Goal: Task Accomplishment & Management: Complete application form

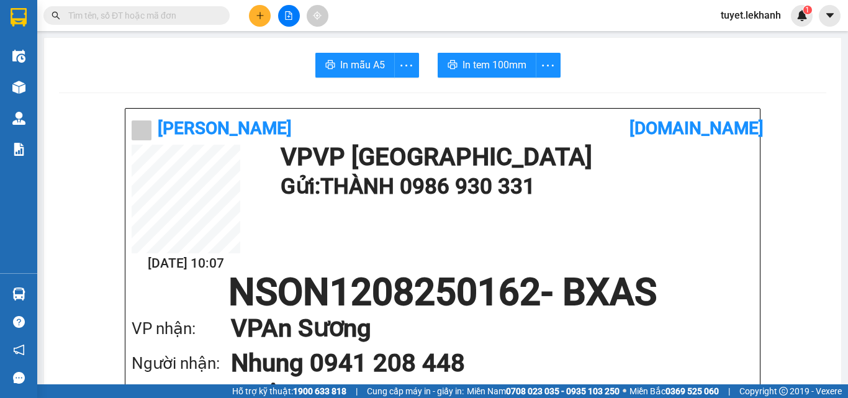
scroll to position [62, 0]
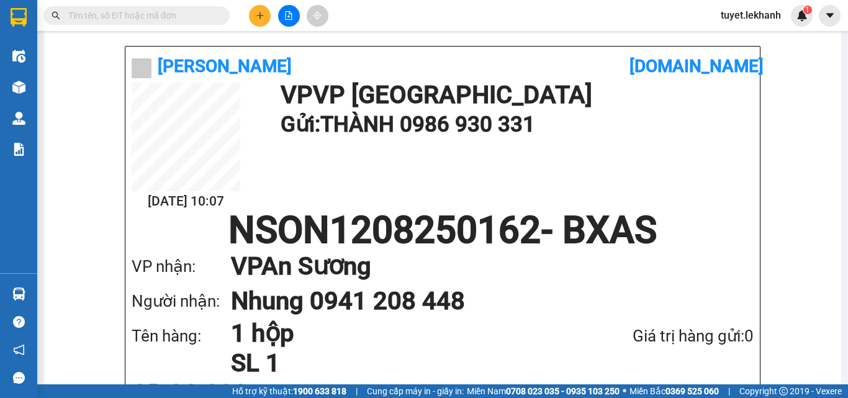
click at [261, 24] on button at bounding box center [260, 16] width 22 height 22
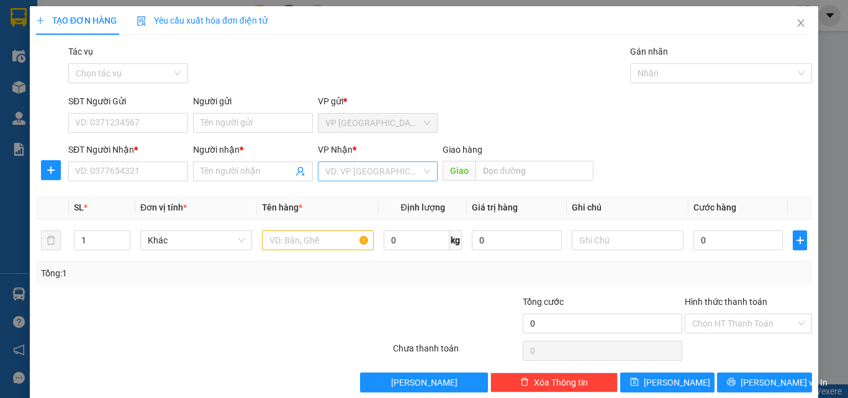
click at [415, 174] on input "search" at bounding box center [373, 171] width 96 height 19
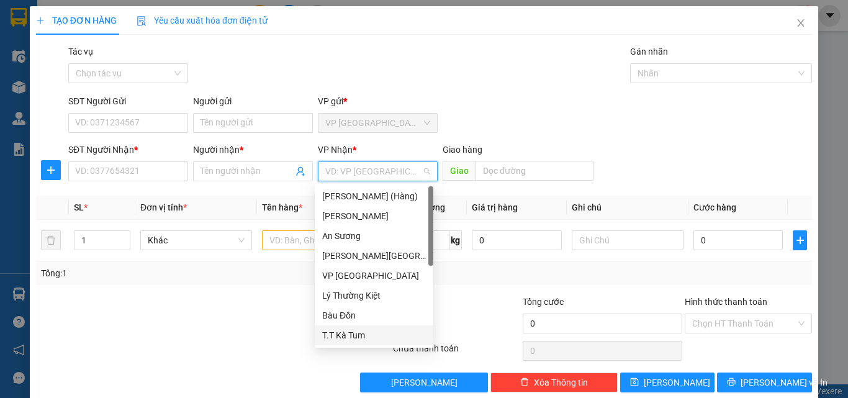
scroll to position [79, 0]
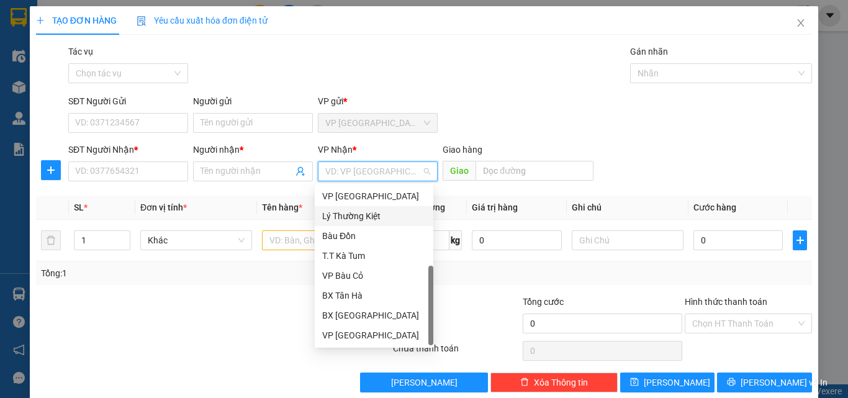
click at [348, 216] on div "Lý Thường Kiệt" at bounding box center [374, 216] width 104 height 14
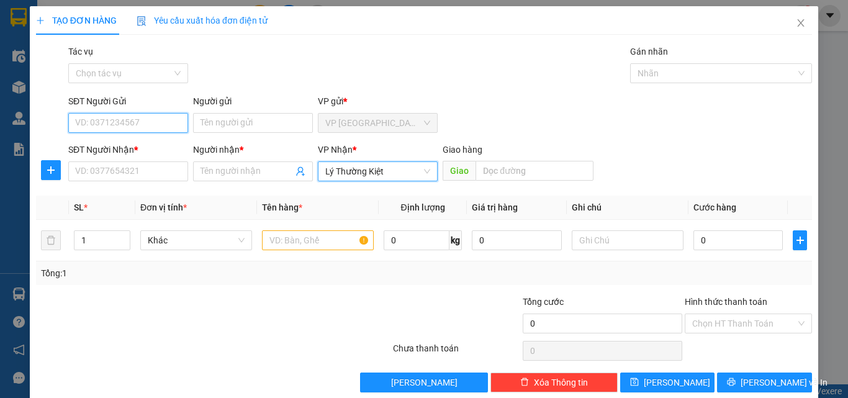
click at [125, 121] on input "SĐT Người Gửi" at bounding box center [128, 123] width 120 height 20
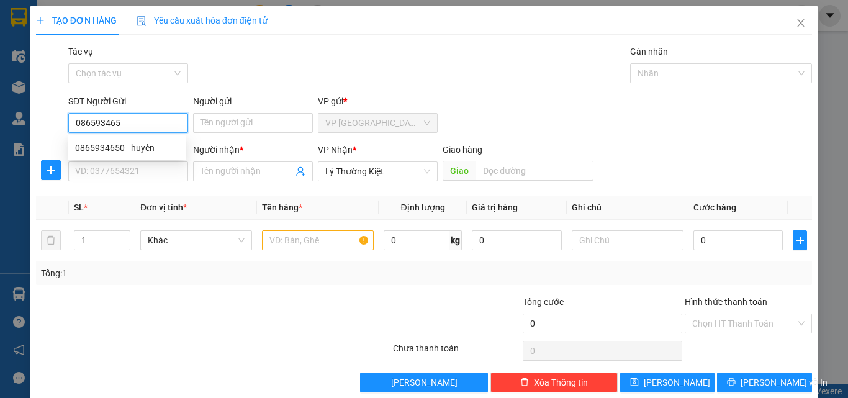
type input "0865934650"
click at [137, 143] on div "0865934650 - huyền" at bounding box center [127, 148] width 104 height 14
type input "huyền"
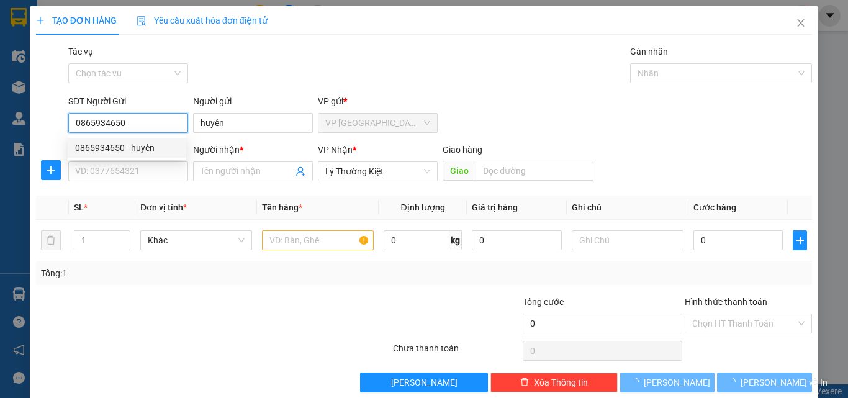
type input "30.000"
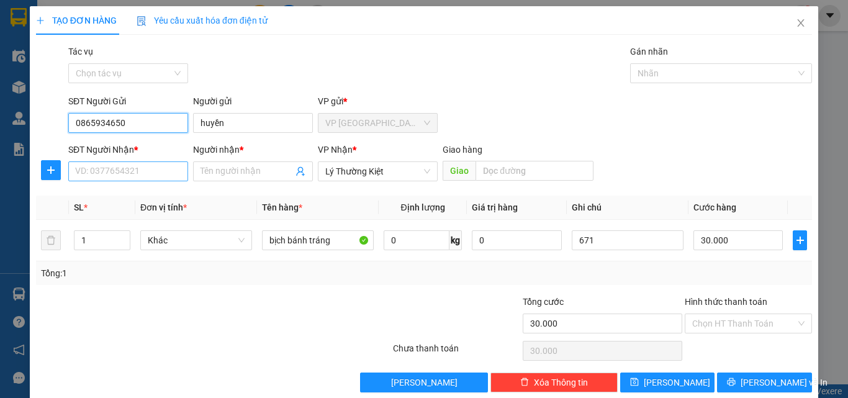
type input "0865934650"
click at [124, 173] on input "SĐT Người Nhận *" at bounding box center [128, 171] width 120 height 20
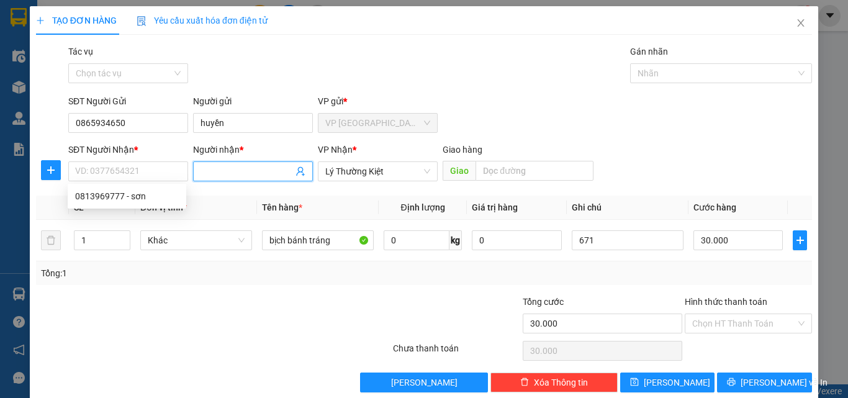
click at [196, 168] on span at bounding box center [253, 171] width 120 height 20
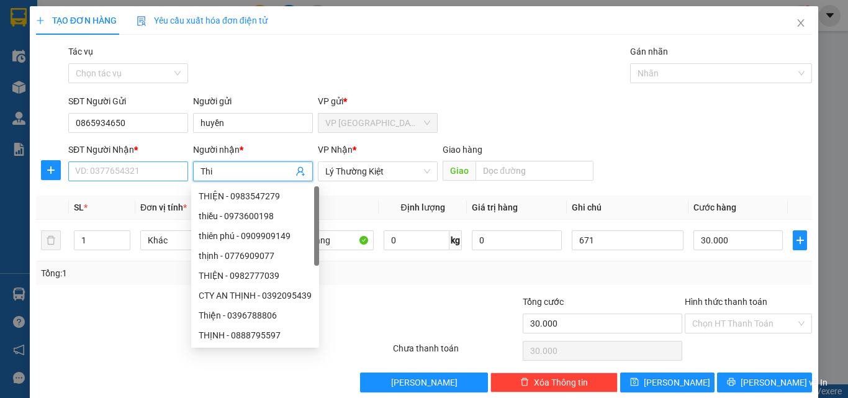
type input "Thi"
click at [120, 168] on input "SĐT Người Nhận *" at bounding box center [128, 171] width 120 height 20
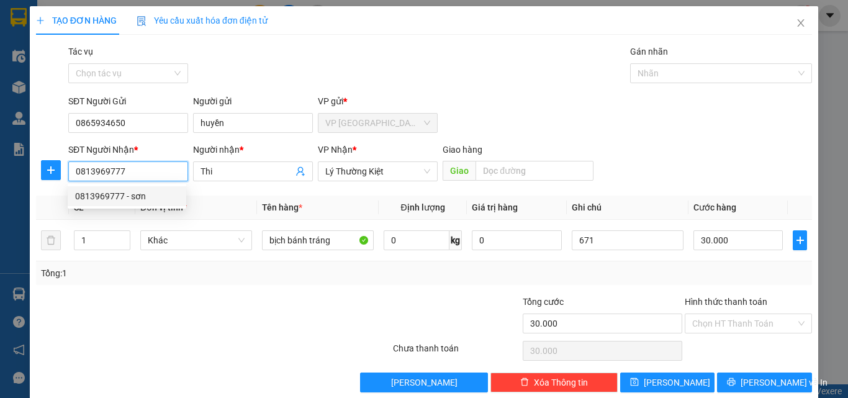
type input "0813969777"
click at [205, 356] on div at bounding box center [213, 350] width 357 height 25
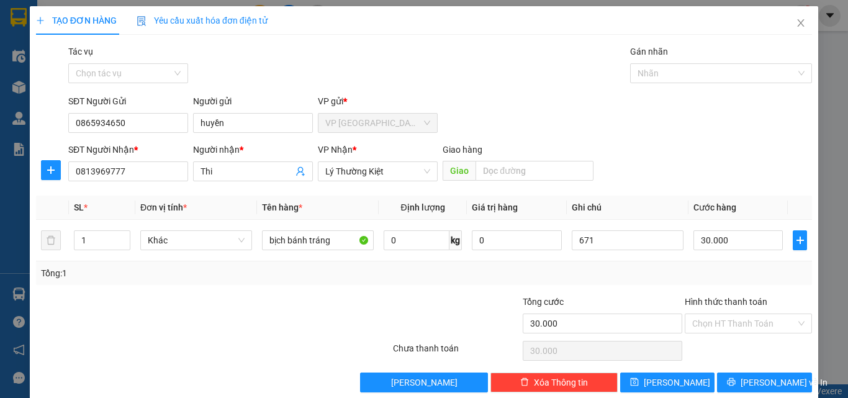
click at [204, 190] on div "Transit Pickup Surcharge Ids Transit Deliver Surcharge Ids Transit Deliver Surc…" at bounding box center [424, 219] width 776 height 348
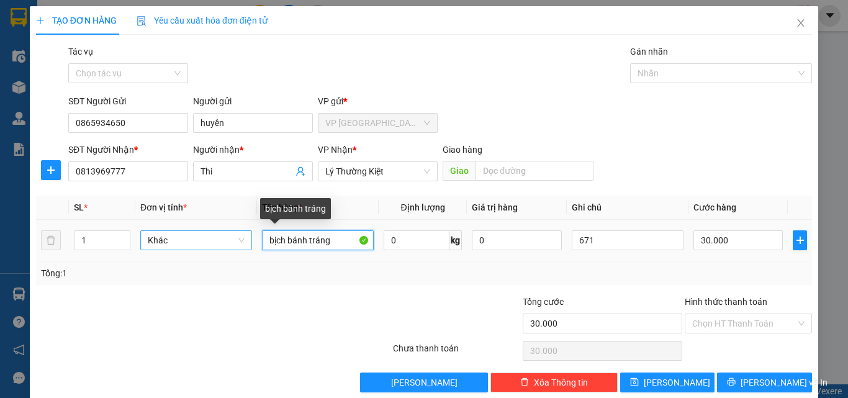
drag, startPoint x: 337, startPoint y: 239, endPoint x: 216, endPoint y: 235, distance: 121.1
click at [216, 235] on tr "1 Khác bịch bánh tráng 0 kg 0 671 30.000" at bounding box center [424, 241] width 776 height 42
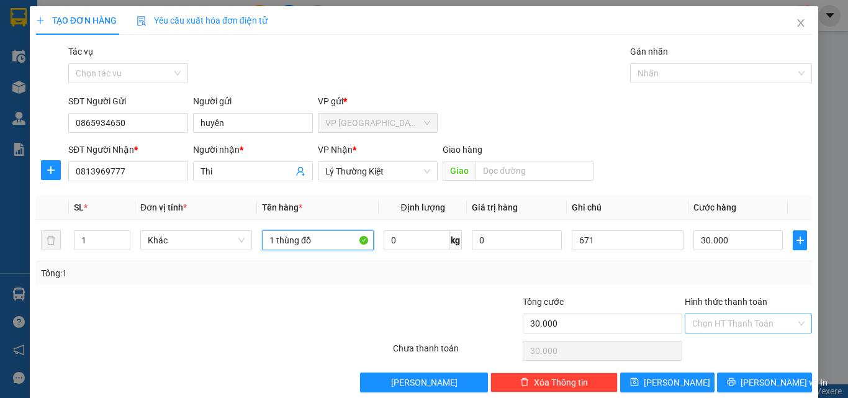
type input "1 thùng đồ"
click at [769, 321] on input "Hình thức thanh toán" at bounding box center [744, 323] width 104 height 19
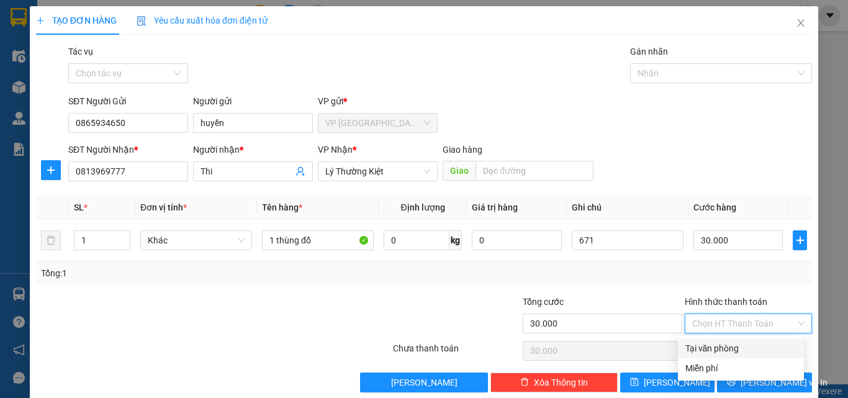
click at [720, 346] on div "Tại văn phòng" at bounding box center [741, 349] width 111 height 14
type input "0"
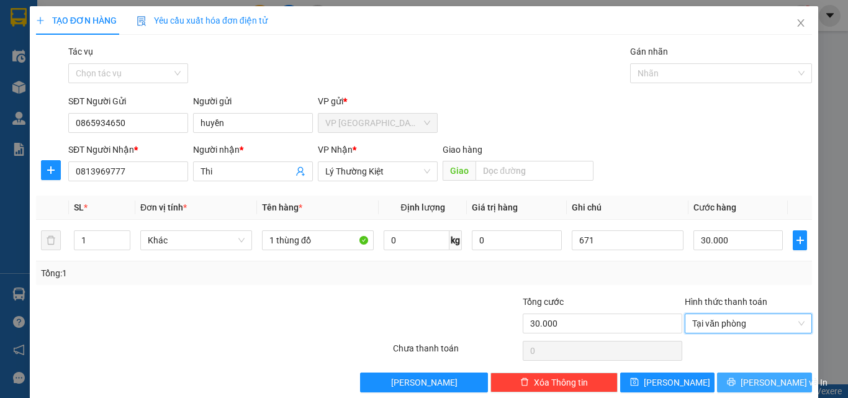
click at [723, 379] on button "[PERSON_NAME] và In" at bounding box center [764, 383] width 95 height 20
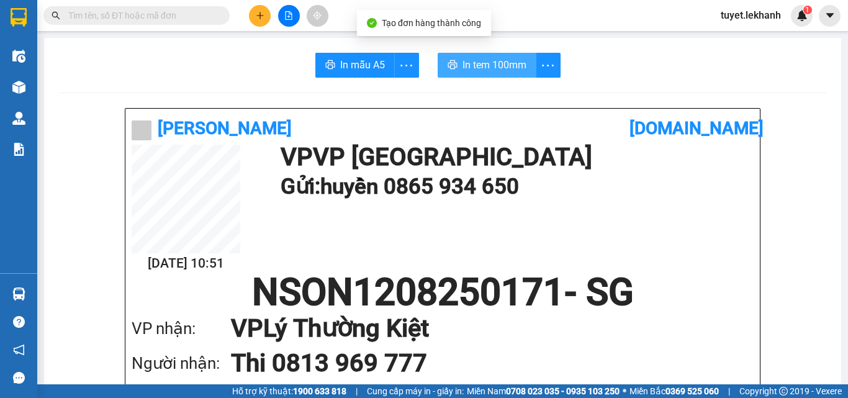
click at [486, 65] on span "In tem 100mm" at bounding box center [495, 65] width 64 height 16
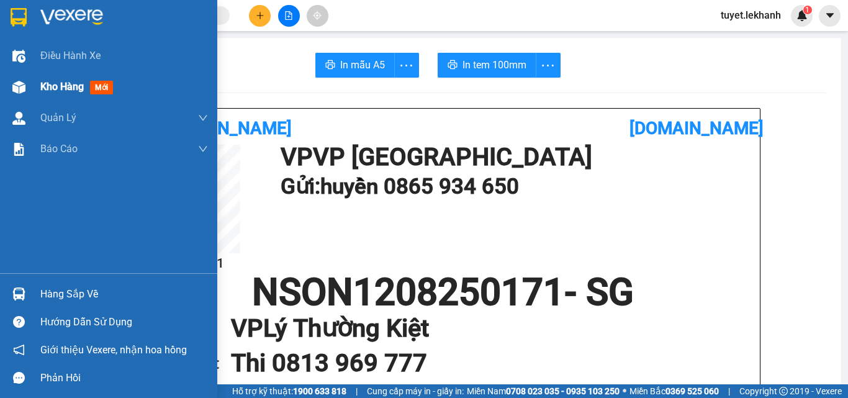
click at [33, 86] on div "Kho hàng mới" at bounding box center [108, 86] width 217 height 31
